Goal: Information Seeking & Learning: Learn about a topic

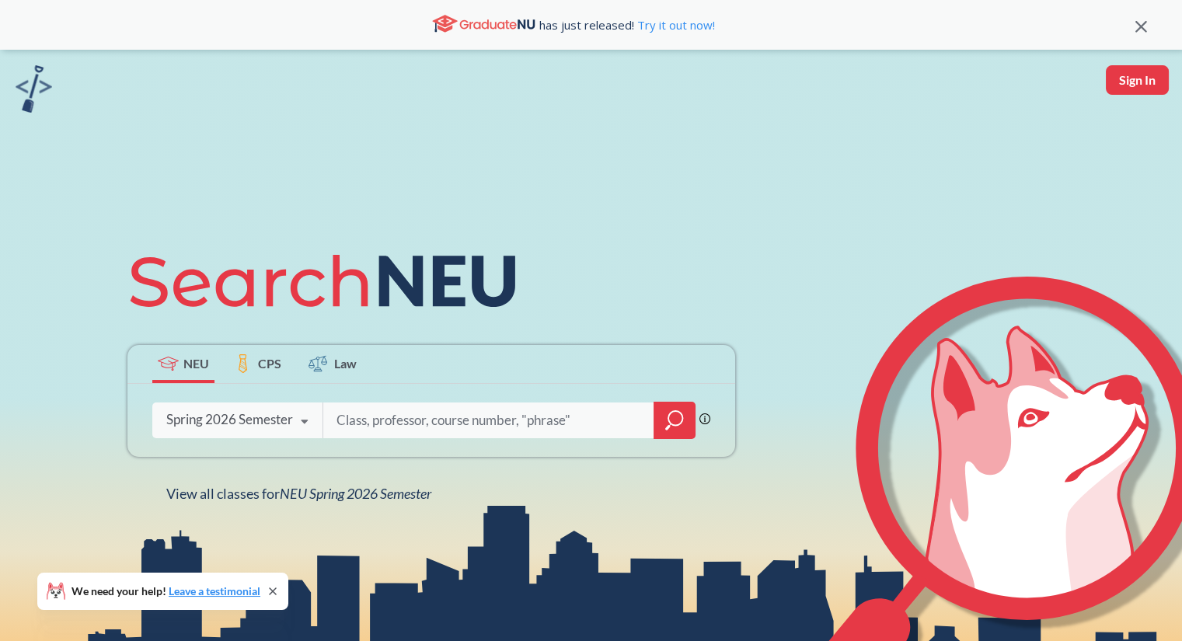
click at [429, 423] on input "search" at bounding box center [489, 420] width 308 height 33
type input "physics 1151"
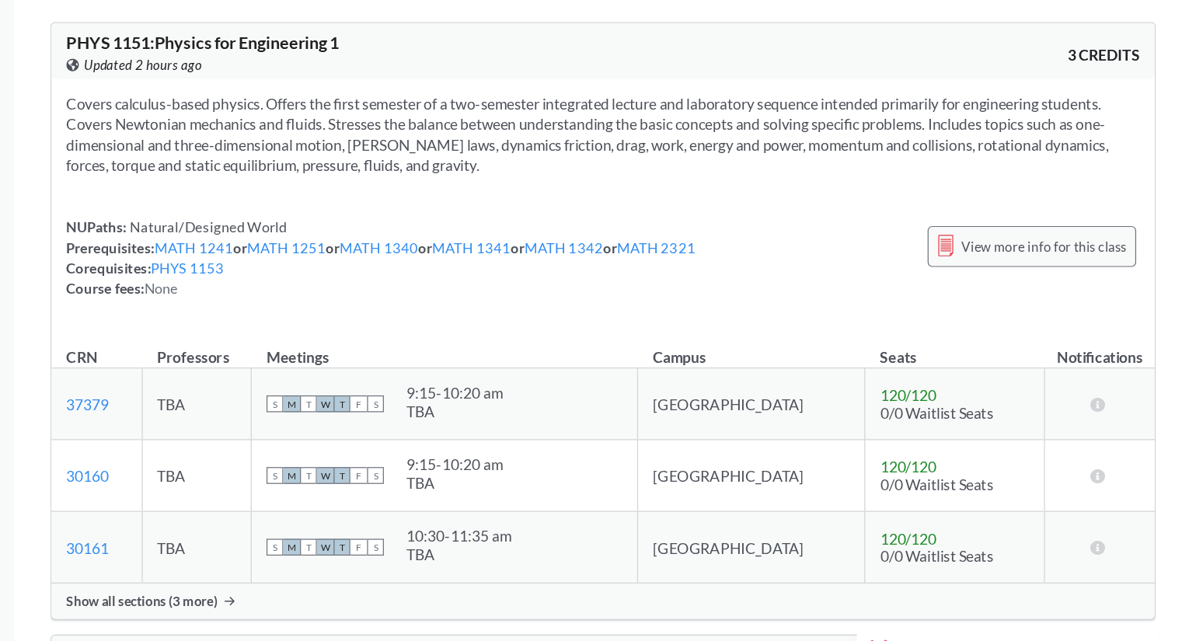
click at [1011, 253] on span "View more info for this class" at bounding box center [1068, 254] width 138 height 19
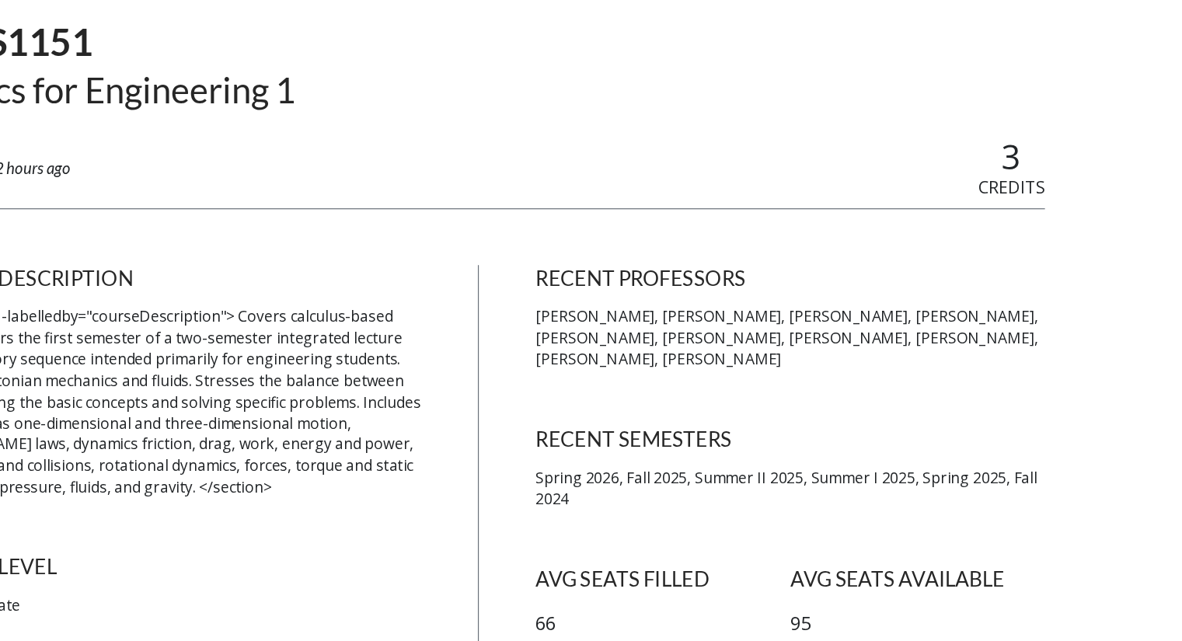
scroll to position [117, 0]
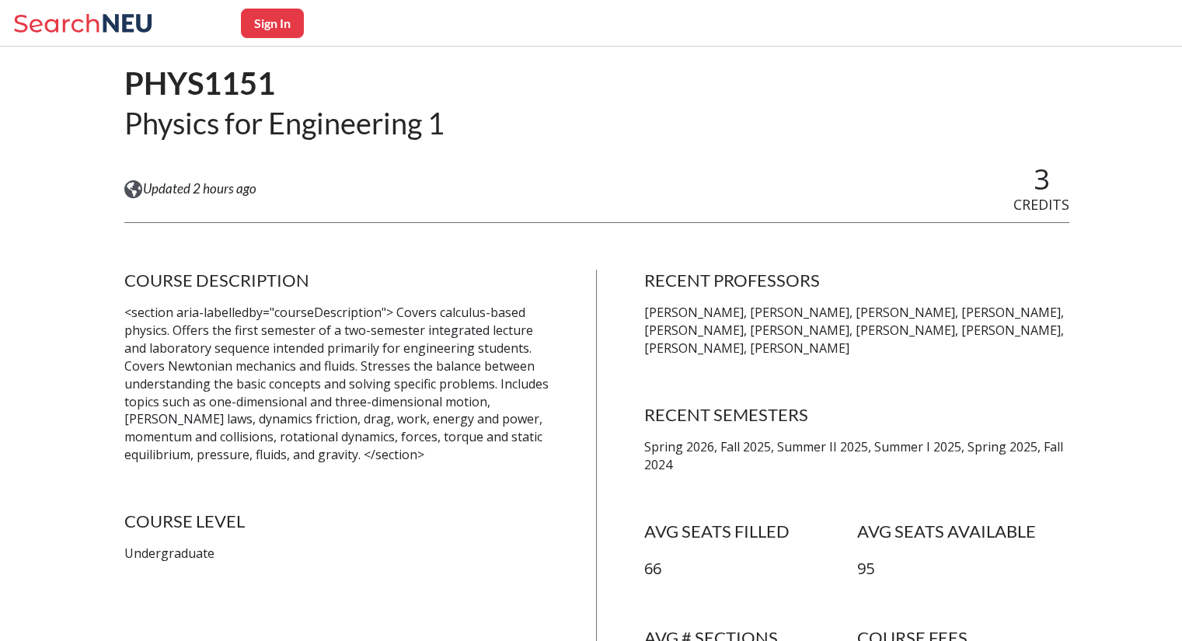
drag, startPoint x: 640, startPoint y: 305, endPoint x: 908, endPoint y: 348, distance: 271.4
click at [908, 348] on div "COURSE DESCRIPTION <section aria-labelledby="courseDescription"> Covers calculu…" at bounding box center [596, 502] width 945 height 464
click at [857, 374] on div "RECENT PROFESSORS [PERSON_NAME], [PERSON_NAME], [PERSON_NAME], [PERSON_NAME], […" at bounding box center [857, 502] width 426 height 464
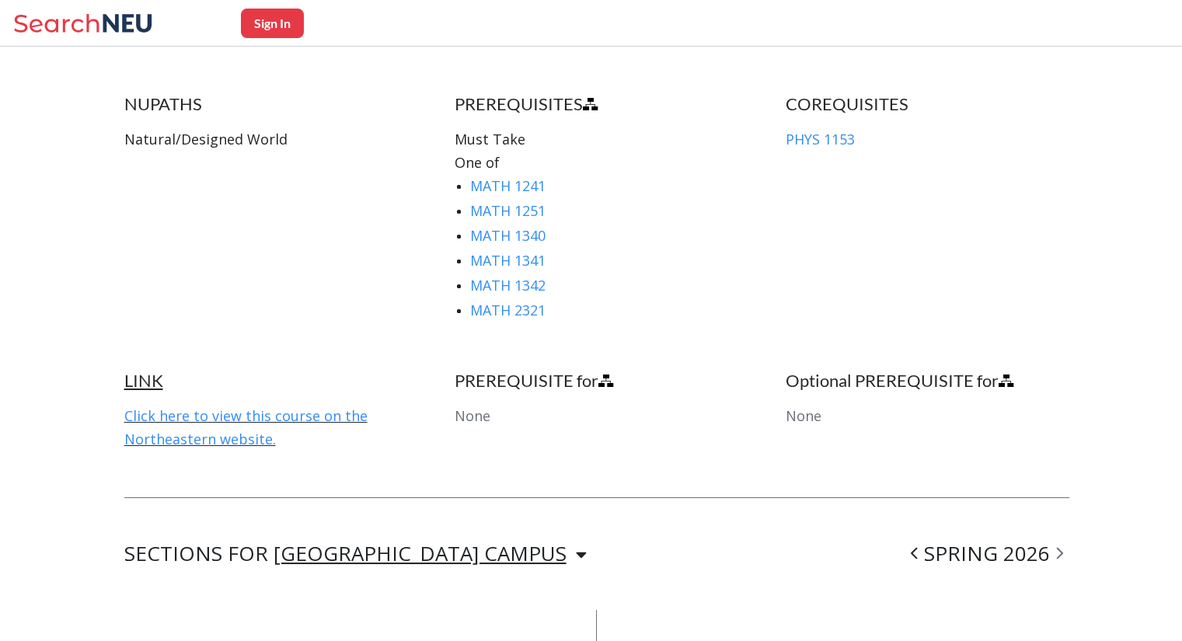
scroll to position [856, 0]
